Goal: Check status: Check status

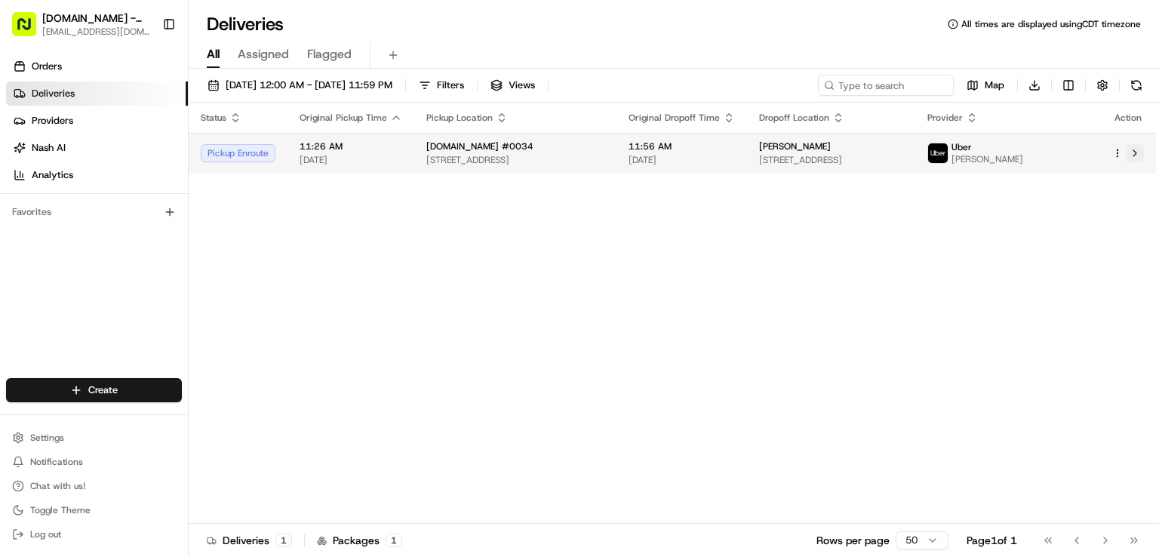
click at [1132, 154] on button at bounding box center [1135, 153] width 18 height 18
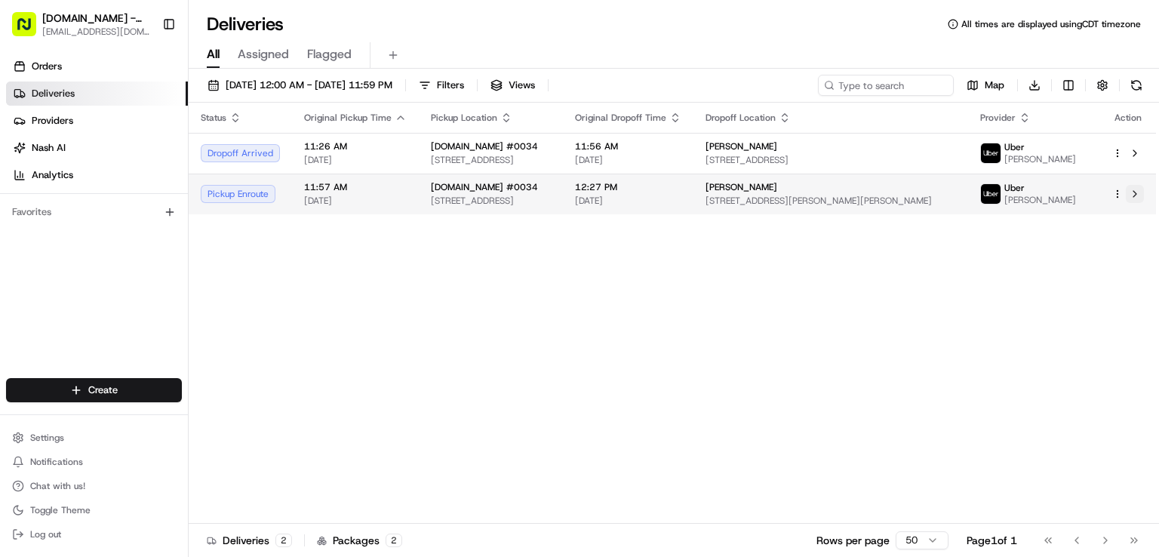
click at [1135, 194] on button at bounding box center [1135, 194] width 18 height 18
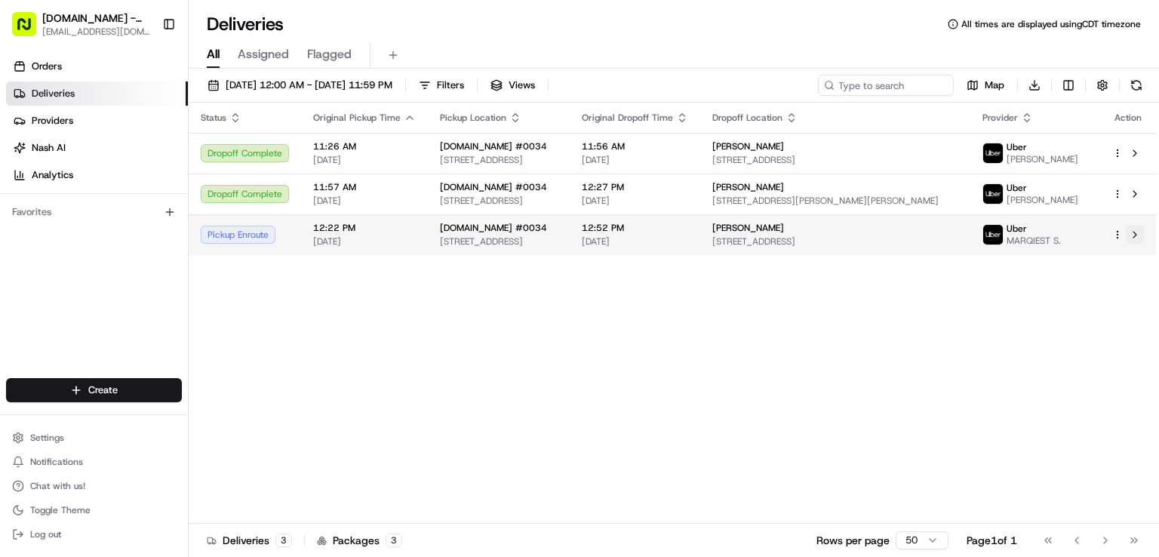
click at [1133, 236] on button at bounding box center [1135, 235] width 18 height 18
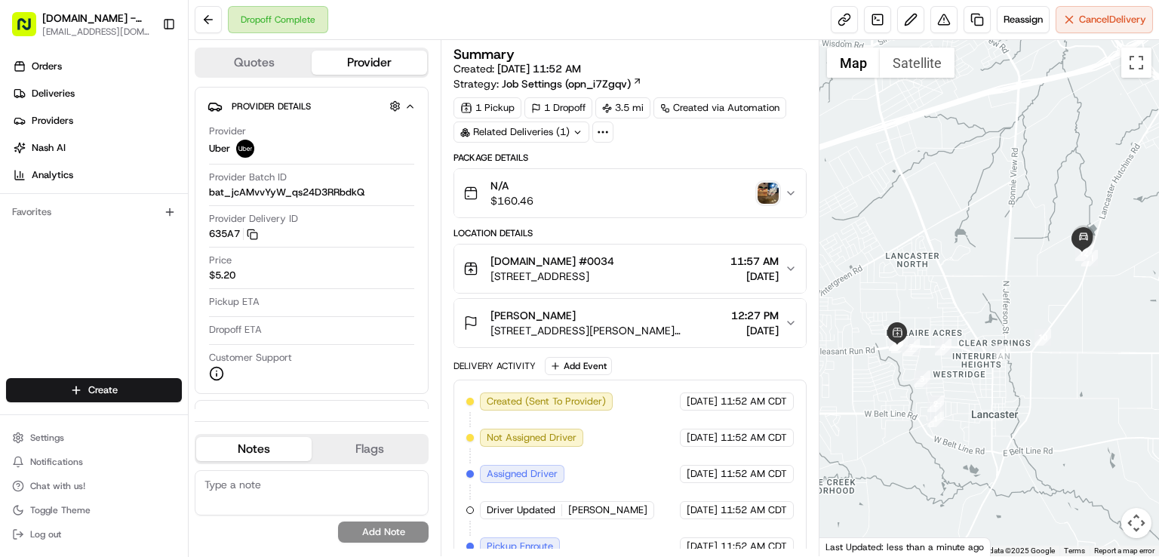
click at [772, 194] on img "button" at bounding box center [768, 193] width 21 height 21
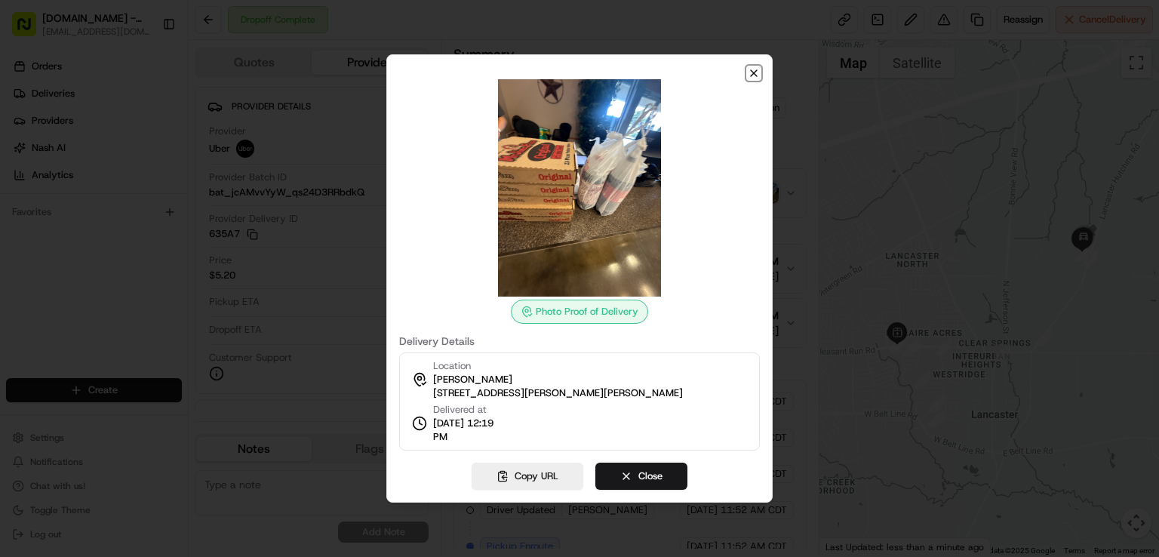
click at [751, 72] on icon "button" at bounding box center [754, 73] width 12 height 12
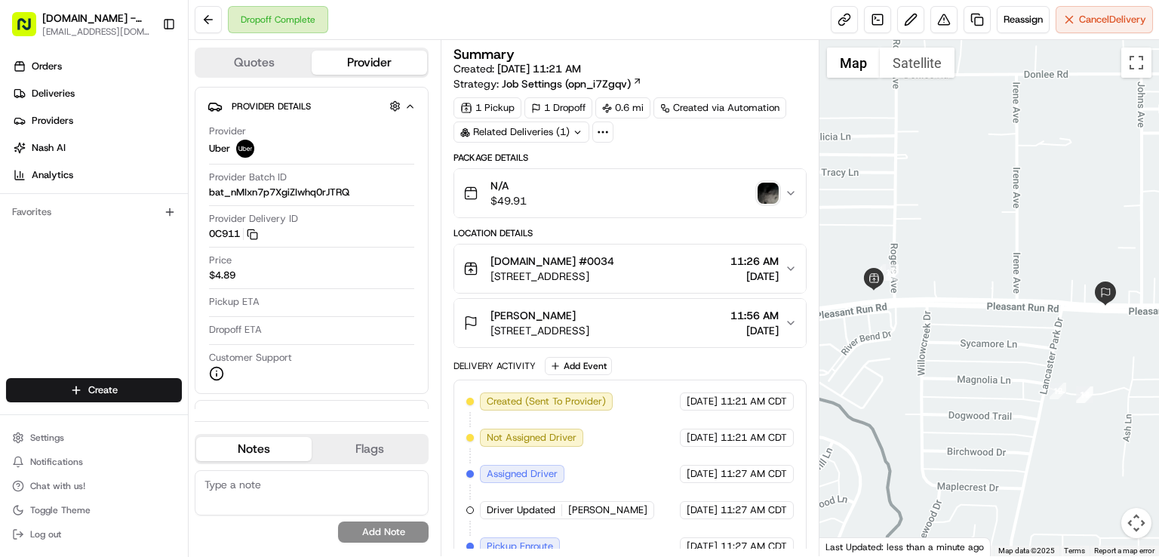
click at [768, 188] on img "button" at bounding box center [768, 193] width 21 height 21
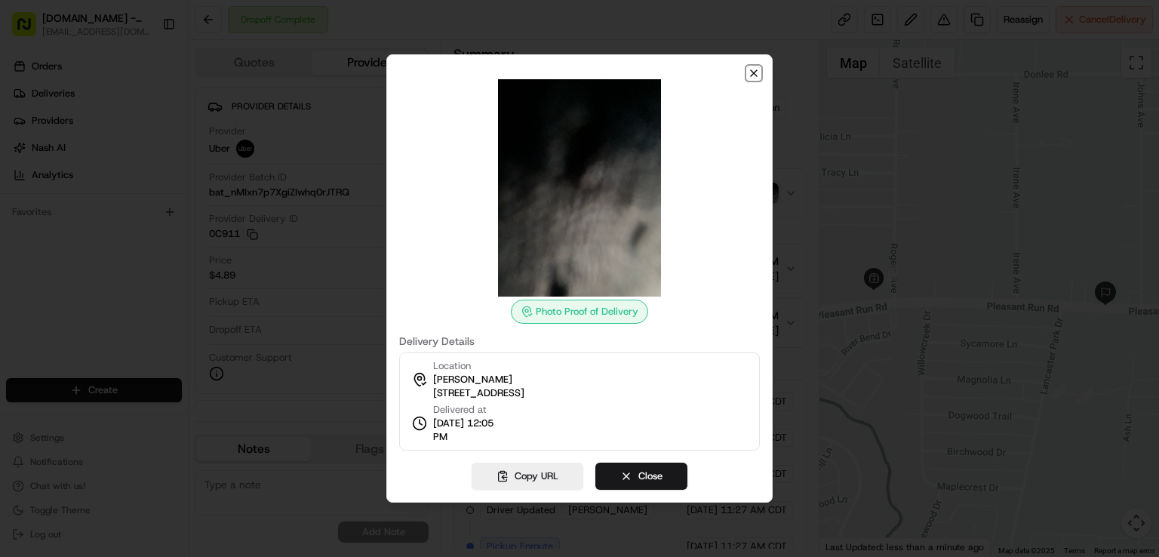
click at [753, 71] on icon "button" at bounding box center [754, 73] width 12 height 12
